Goal: Navigation & Orientation: Find specific page/section

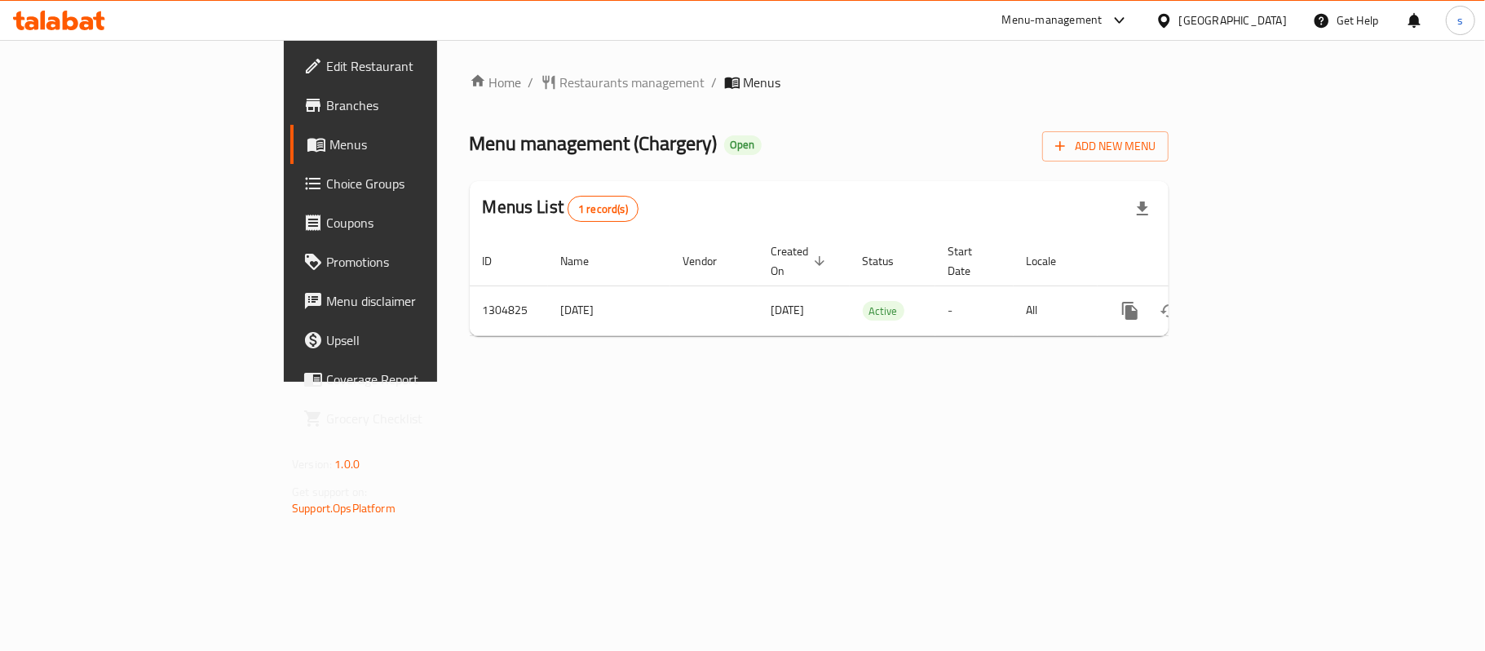
click at [1179, 26] on div at bounding box center [1168, 20] width 24 height 18
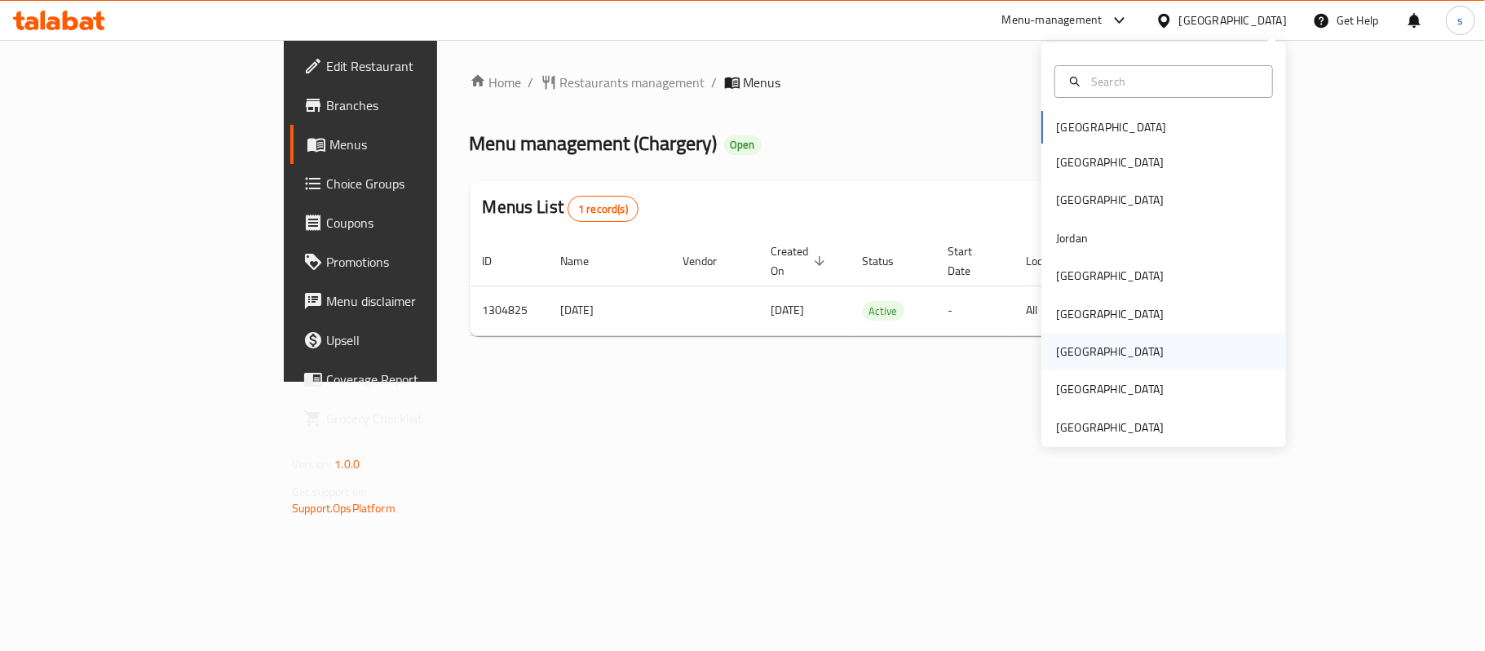
click at [1080, 343] on div "[GEOGRAPHIC_DATA]" at bounding box center [1110, 352] width 134 height 38
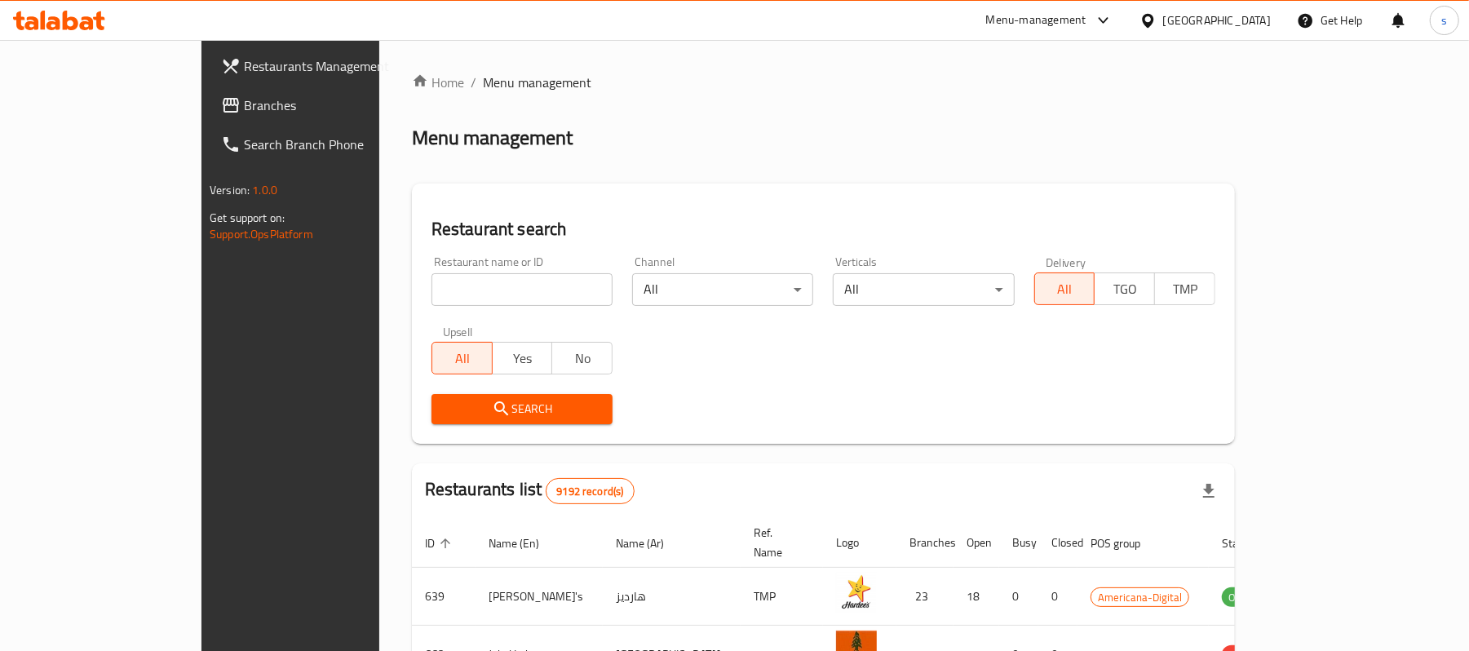
click at [511, 118] on div "Home / Menu management Menu management Restaurant search Restaurant name or ID …" at bounding box center [823, 585] width 823 height 1024
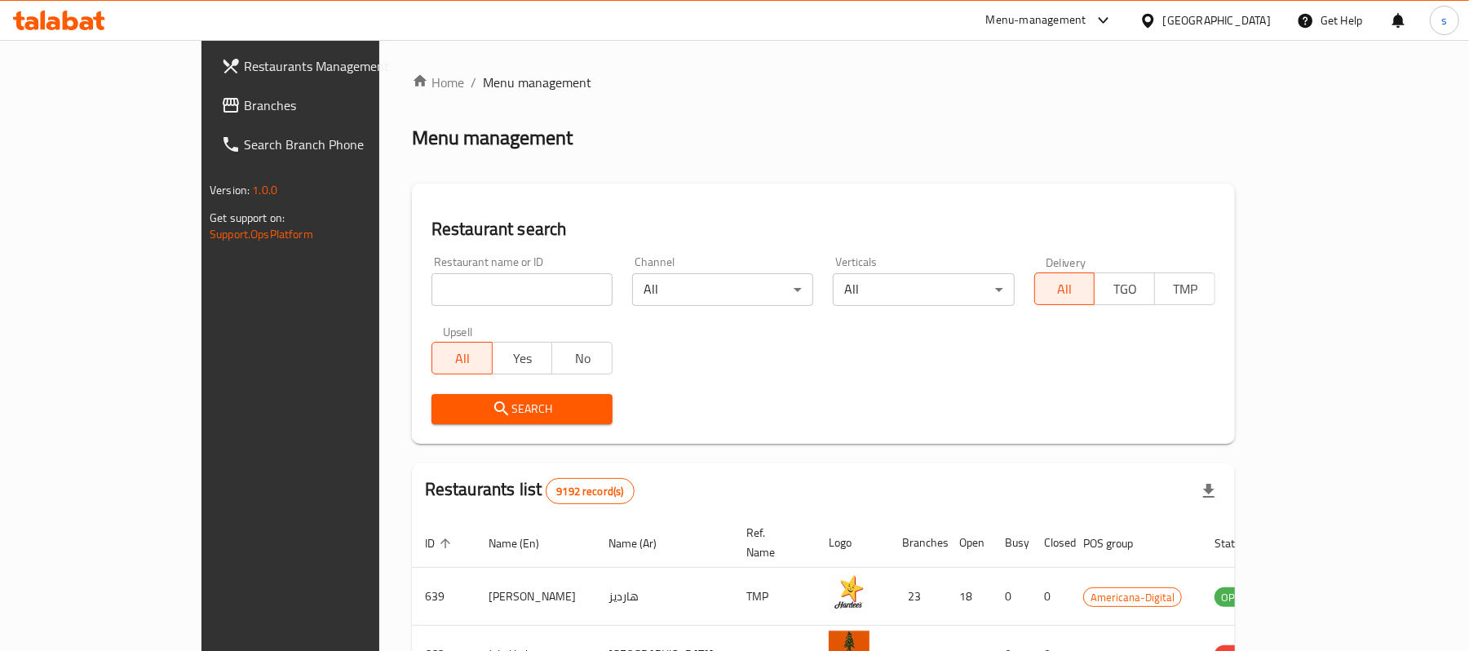
click at [1086, 21] on div "Menu-management" at bounding box center [1036, 21] width 100 height 20
click at [1038, 98] on div "Global Quality Control Center" at bounding box center [1033, 110] width 169 height 38
